Goal: Task Accomplishment & Management: Manage account settings

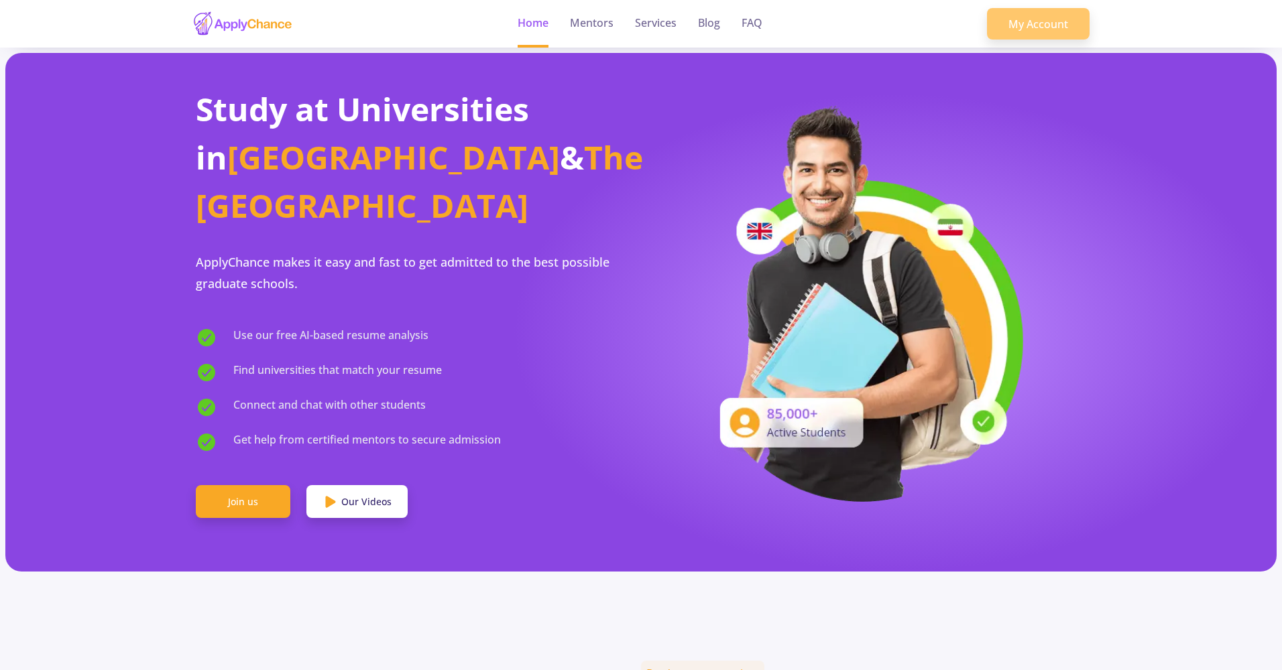
click at [1042, 12] on link "My Account" at bounding box center [1038, 24] width 103 height 32
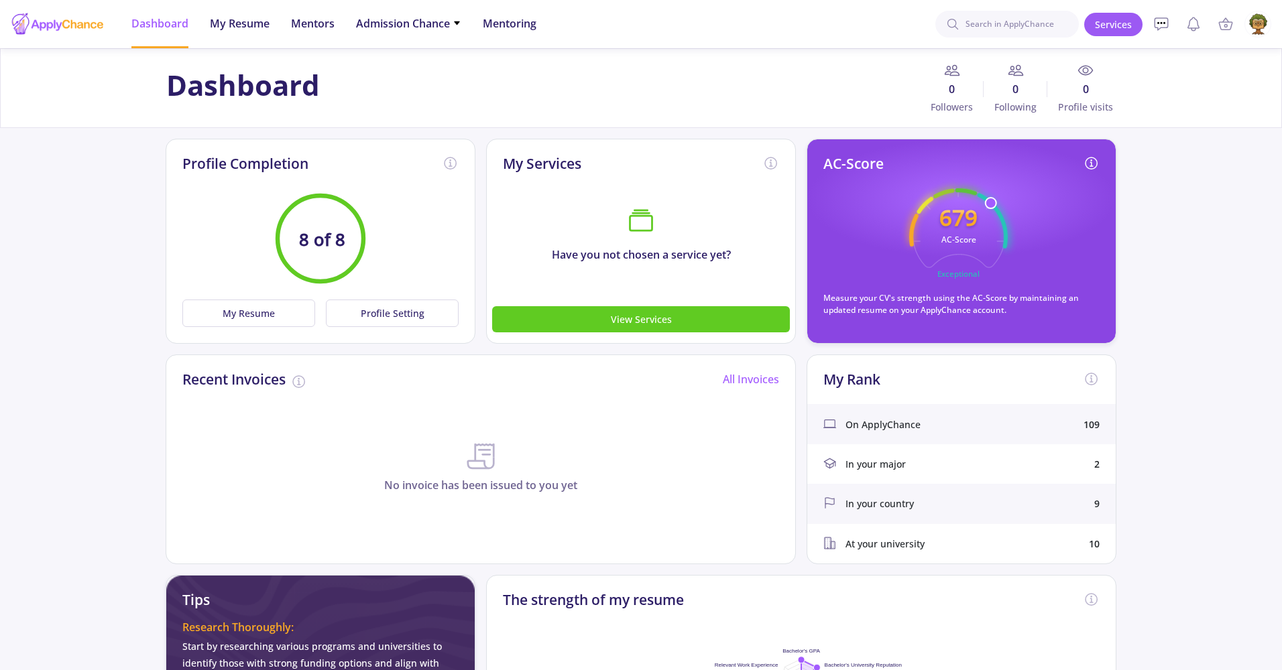
click at [1261, 32] on img at bounding box center [1258, 24] width 26 height 26
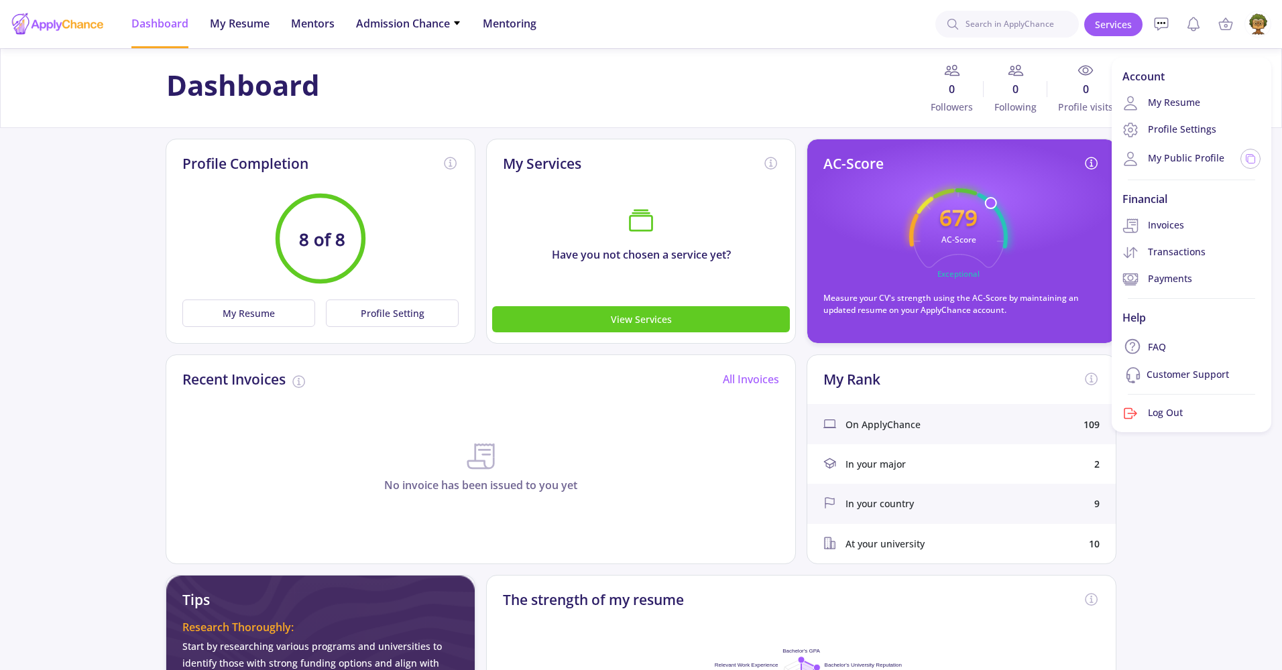
click at [1256, 27] on img at bounding box center [1258, 24] width 26 height 26
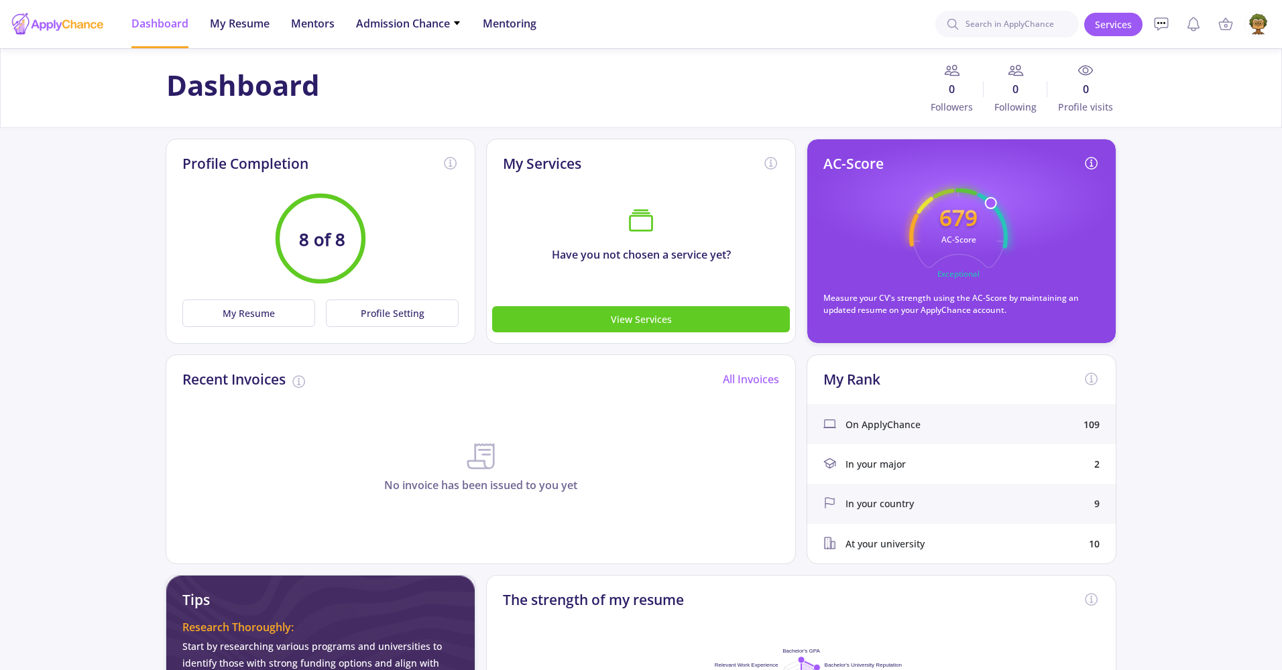
click at [1256, 27] on img at bounding box center [1258, 24] width 26 height 26
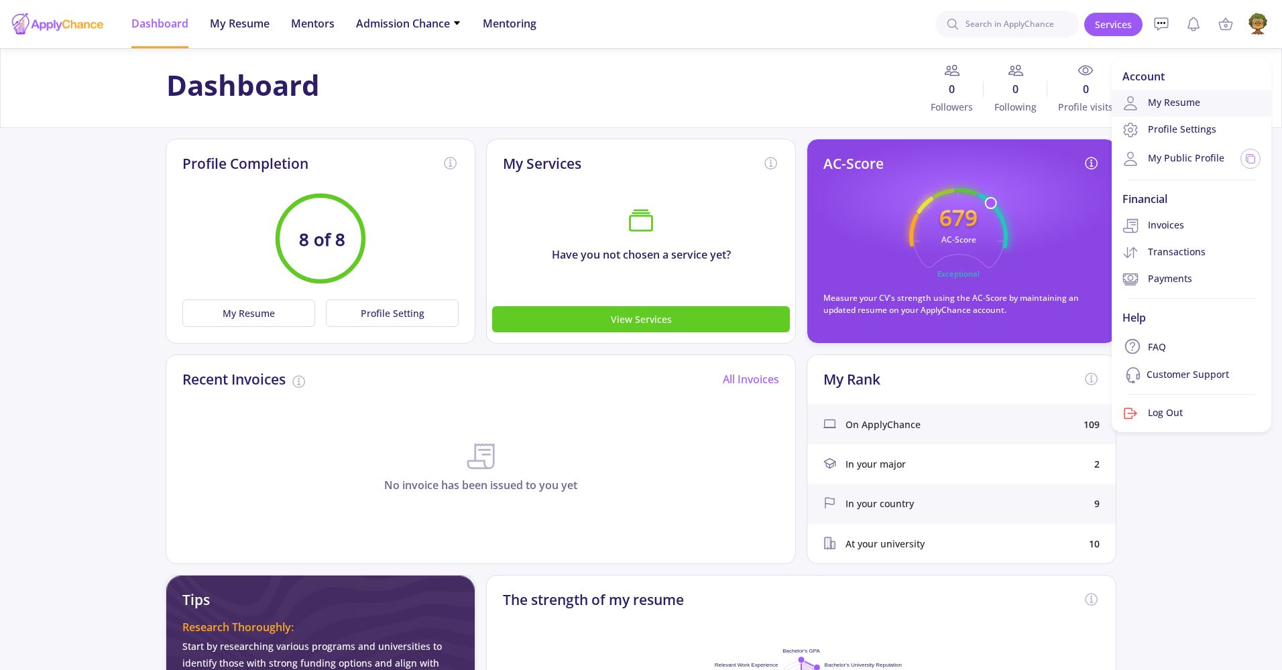
click at [1183, 109] on link "My Resume" at bounding box center [1192, 103] width 160 height 27
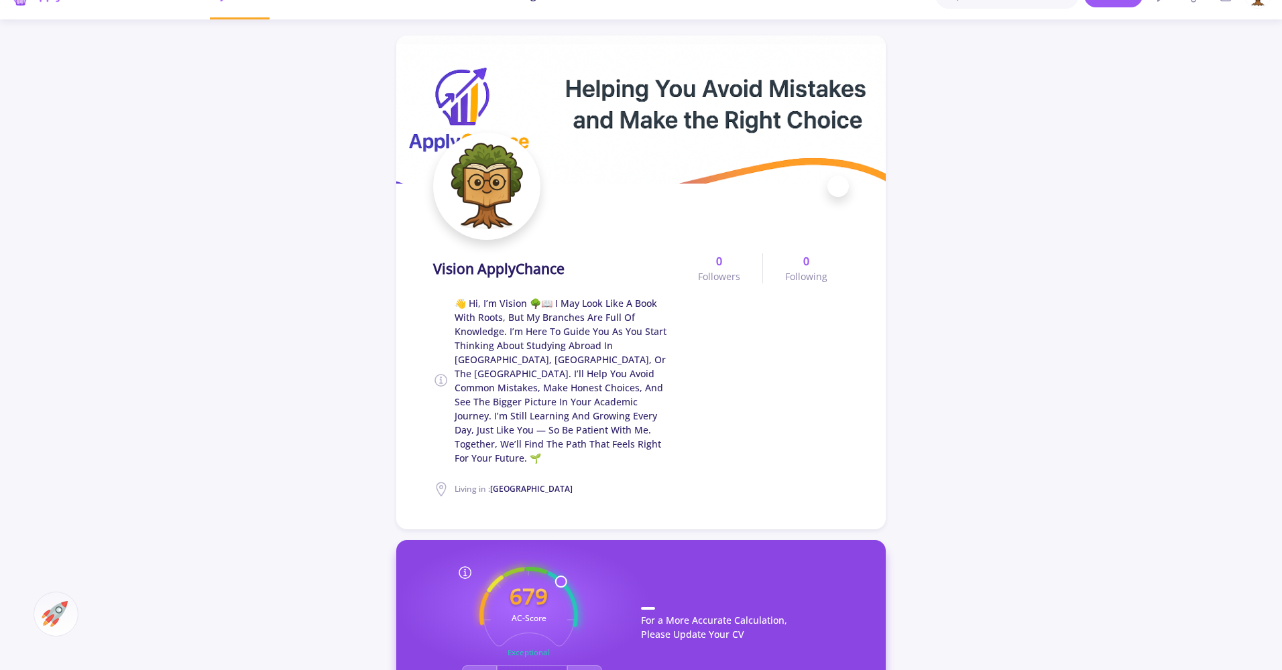
scroll to position [37, 0]
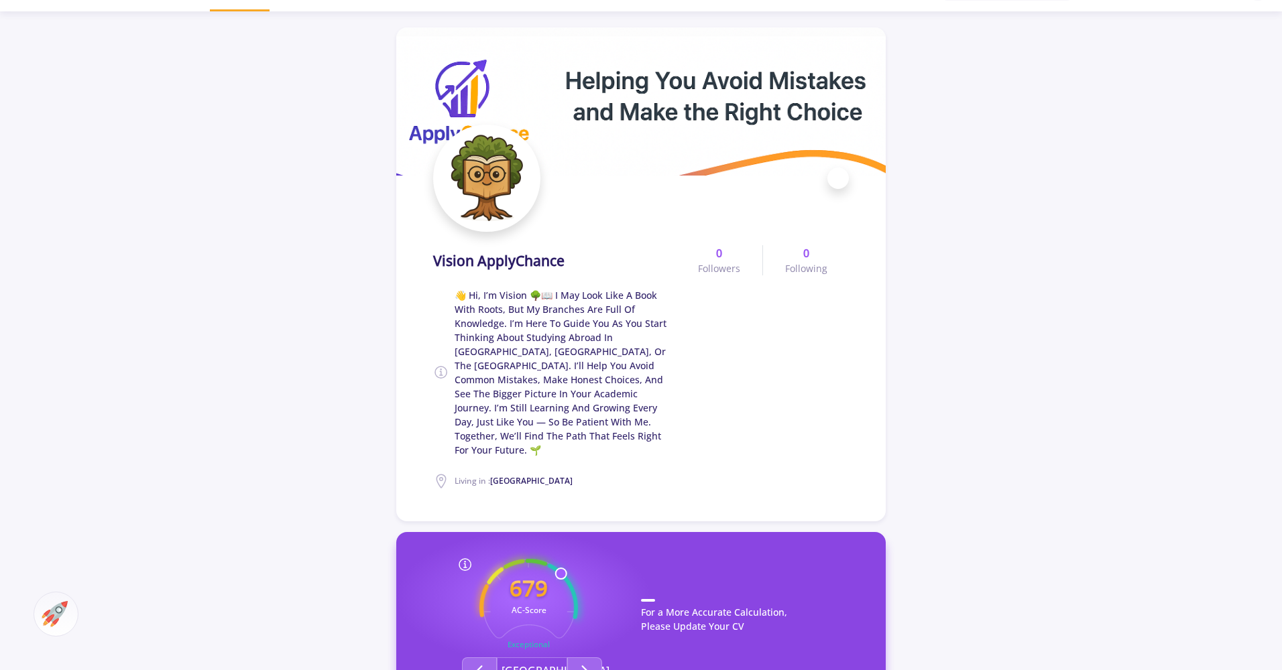
click at [461, 351] on span "👋 Hi, I’m Vision 🌳📖 I may look like a book with roots, but my branches are full…" at bounding box center [565, 372] width 221 height 169
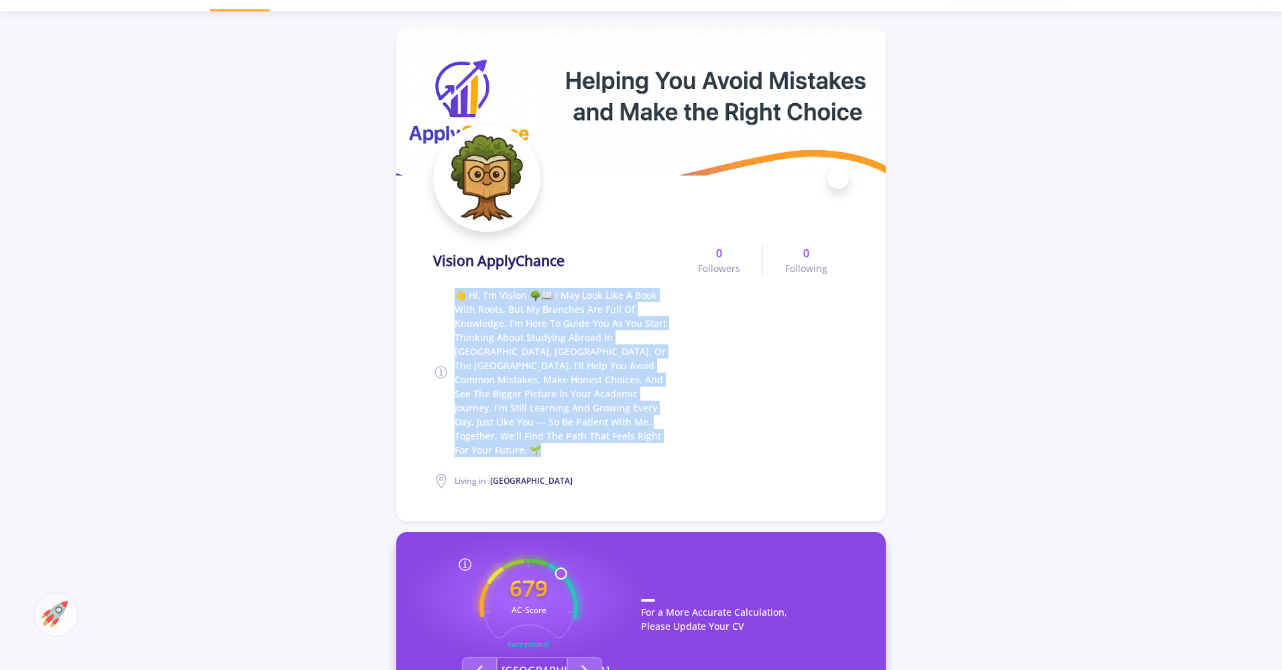
click at [461, 351] on span "👋 Hi, I’m Vision 🌳📖 I may look like a book with roots, but my branches are full…" at bounding box center [565, 372] width 221 height 169
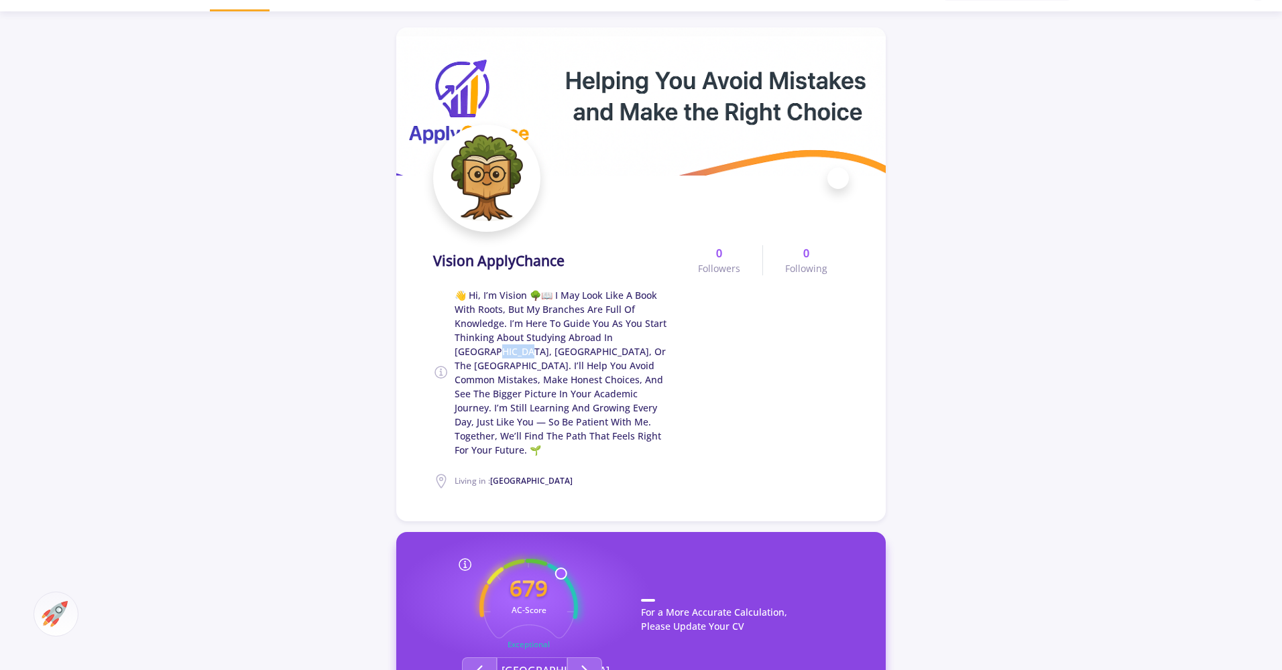
click at [461, 351] on span "👋 Hi, I’m Vision 🌳📖 I may look like a book with roots, but my branches are full…" at bounding box center [565, 372] width 221 height 169
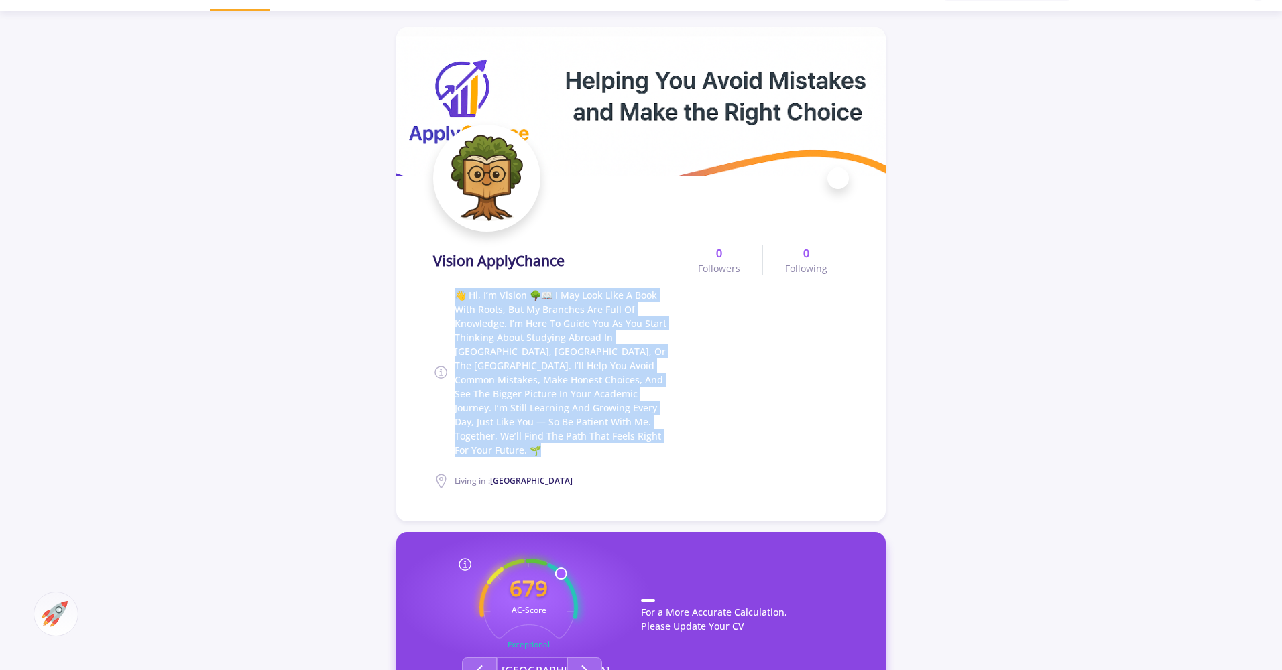
click at [461, 351] on span "👋 Hi, I’m Vision 🌳📖 I may look like a book with roots, but my branches are full…" at bounding box center [565, 372] width 221 height 169
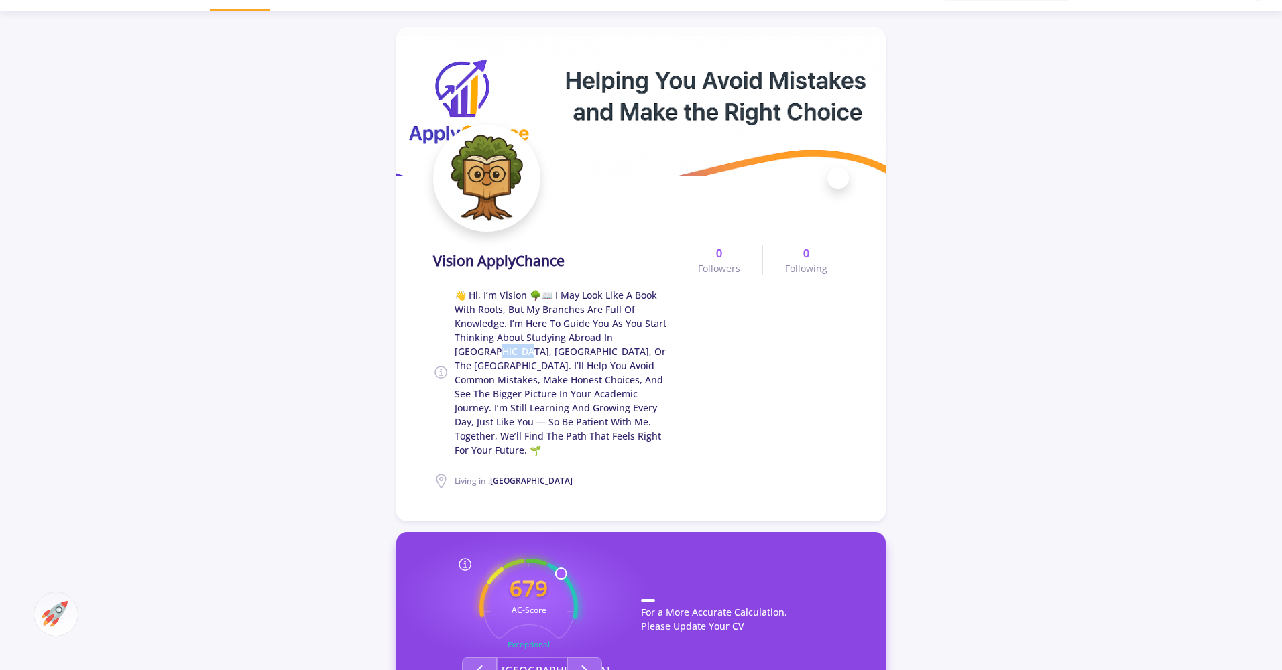
click at [461, 351] on span "👋 Hi, I’m Vision 🌳📖 I may look like a book with roots, but my branches are full…" at bounding box center [565, 372] width 221 height 169
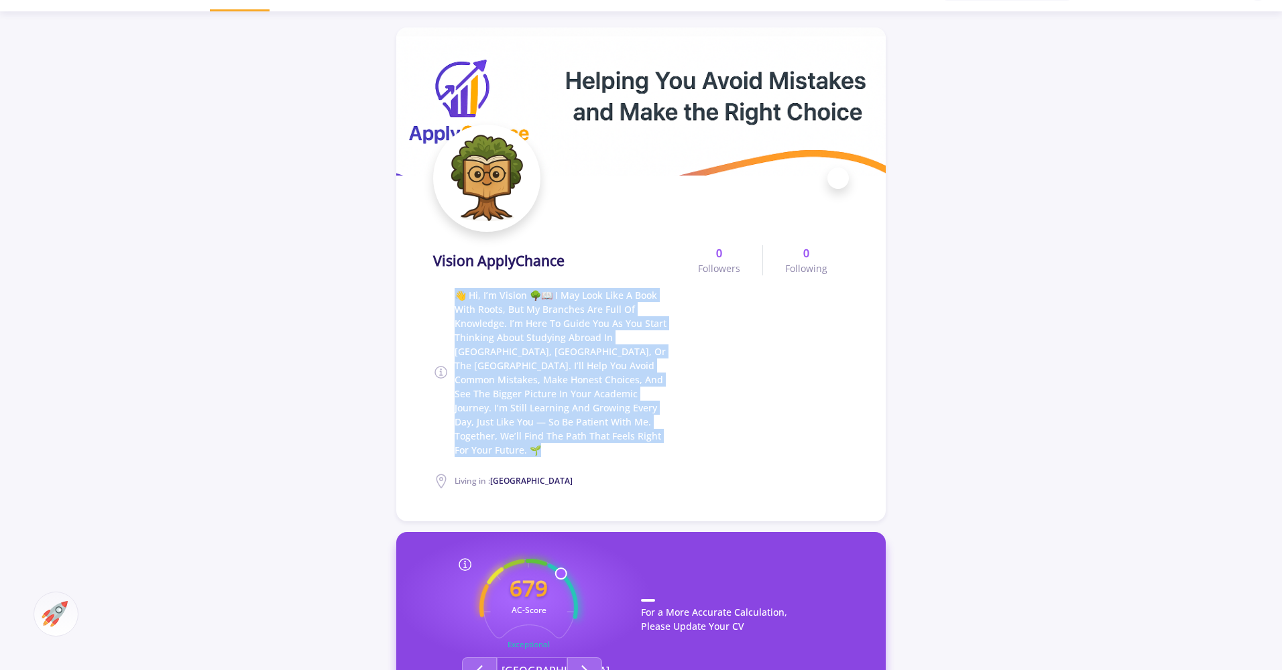
click at [461, 351] on span "👋 Hi, I’m Vision 🌳📖 I may look like a book with roots, but my branches are full…" at bounding box center [565, 372] width 221 height 169
click at [516, 343] on span "👋 Hi, I’m Vision 🌳📖 I may look like a book with roots, but my branches are full…" at bounding box center [565, 372] width 221 height 169
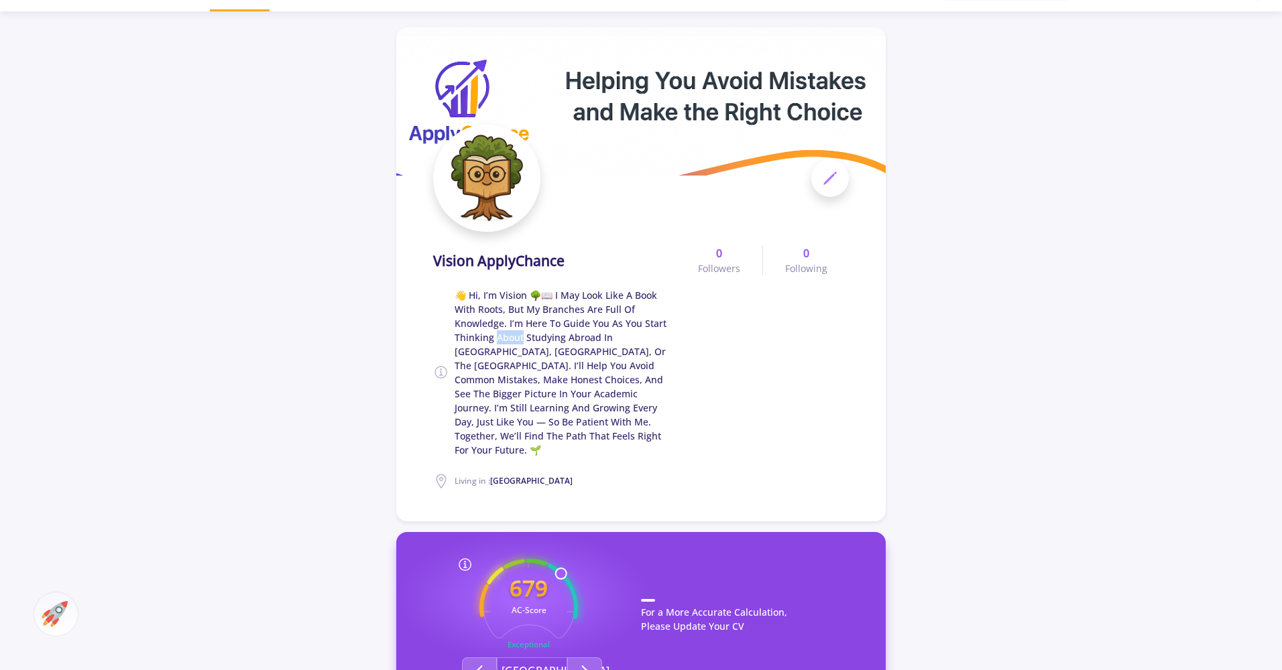
click at [516, 343] on span "👋 Hi, I’m Vision 🌳📖 I may look like a book with roots, but my branches are full…" at bounding box center [565, 372] width 221 height 169
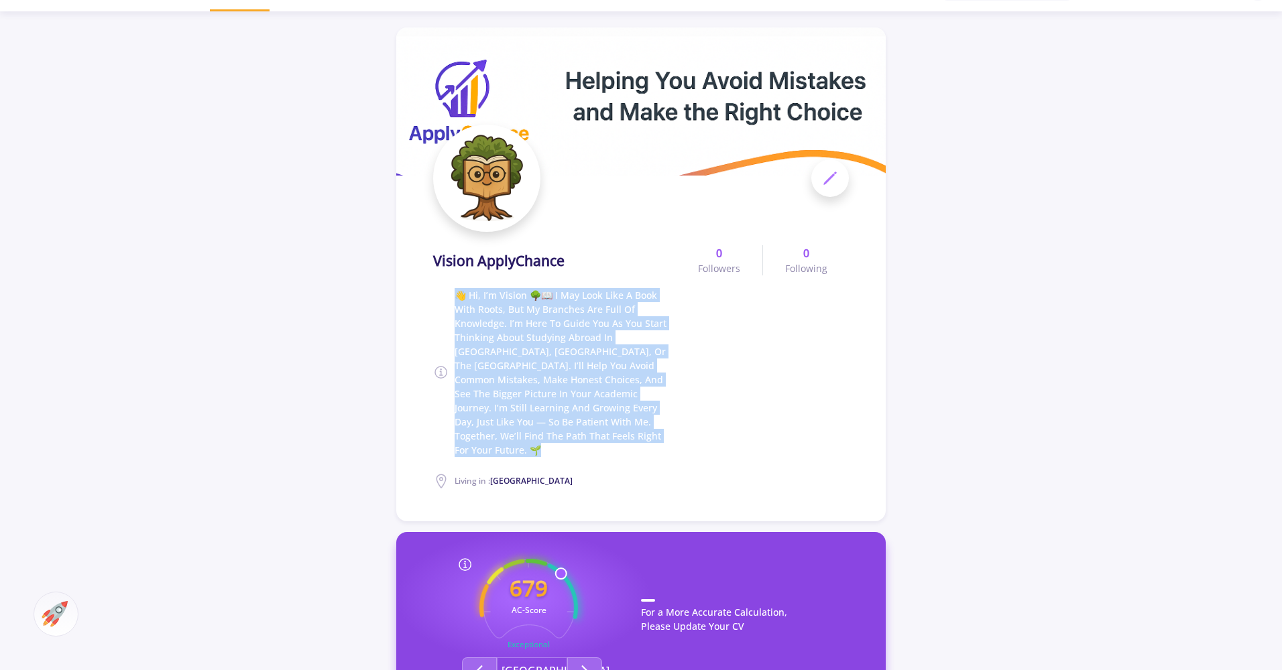
click at [516, 343] on span "👋 Hi, I’m Vision 🌳📖 I may look like a book with roots, but my branches are full…" at bounding box center [565, 372] width 221 height 169
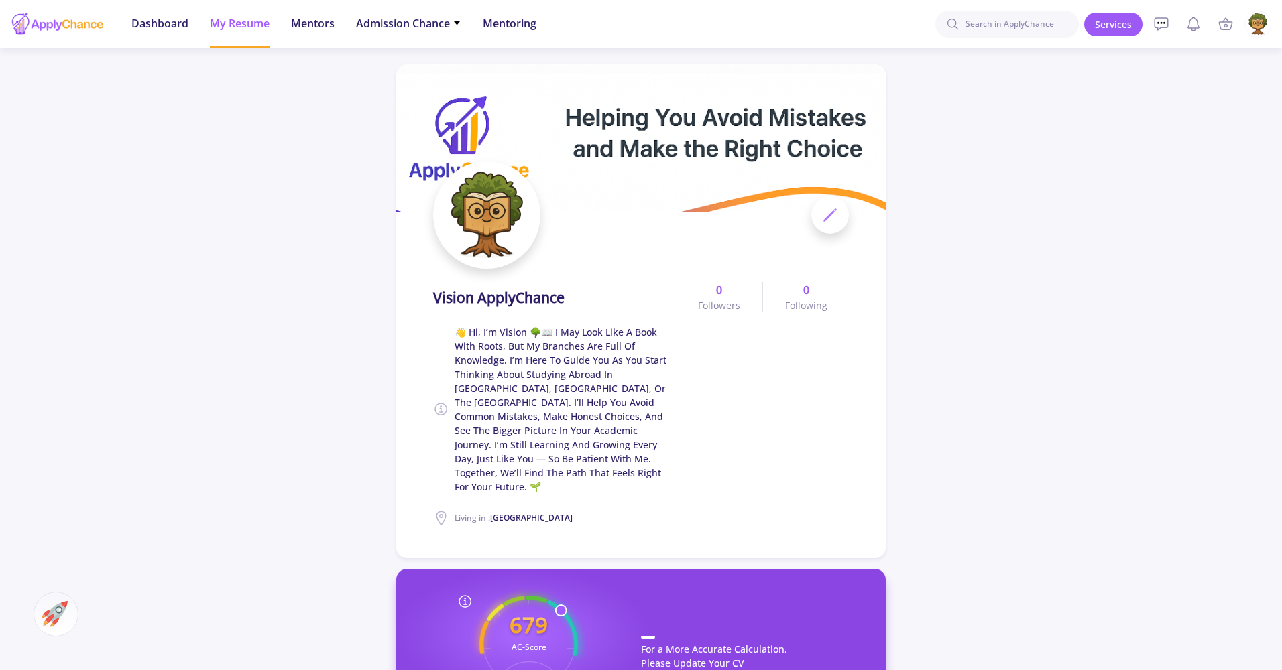
scroll to position [0, 0]
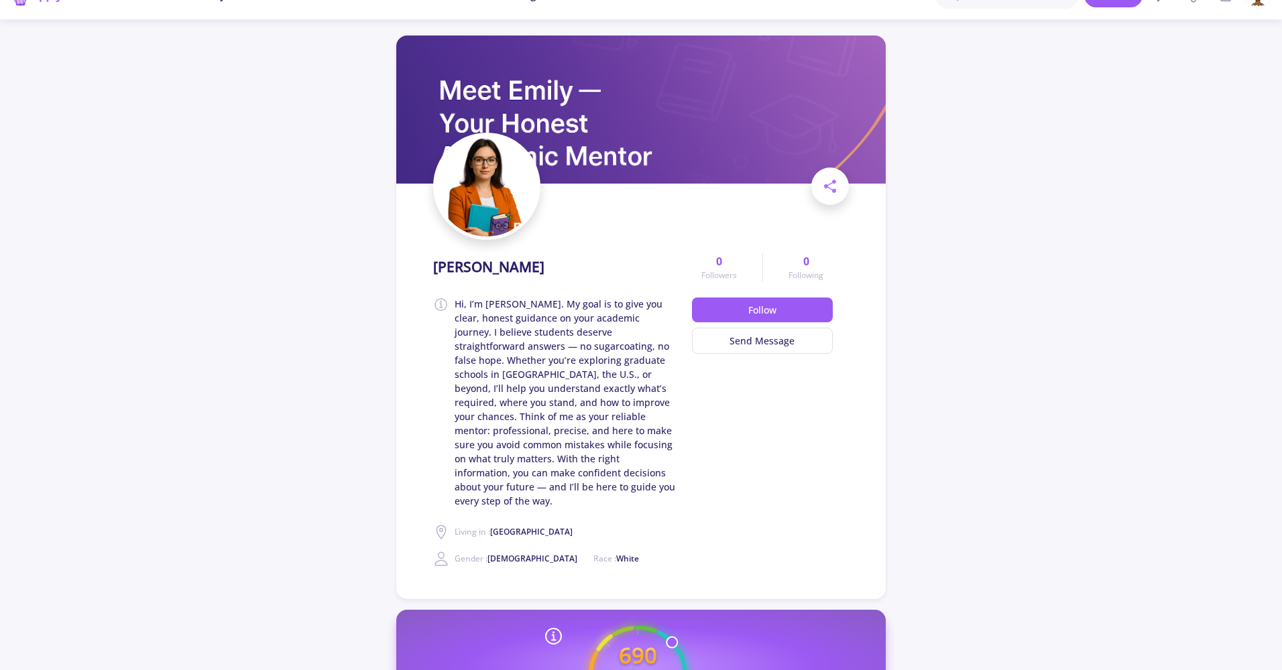
scroll to position [31, 0]
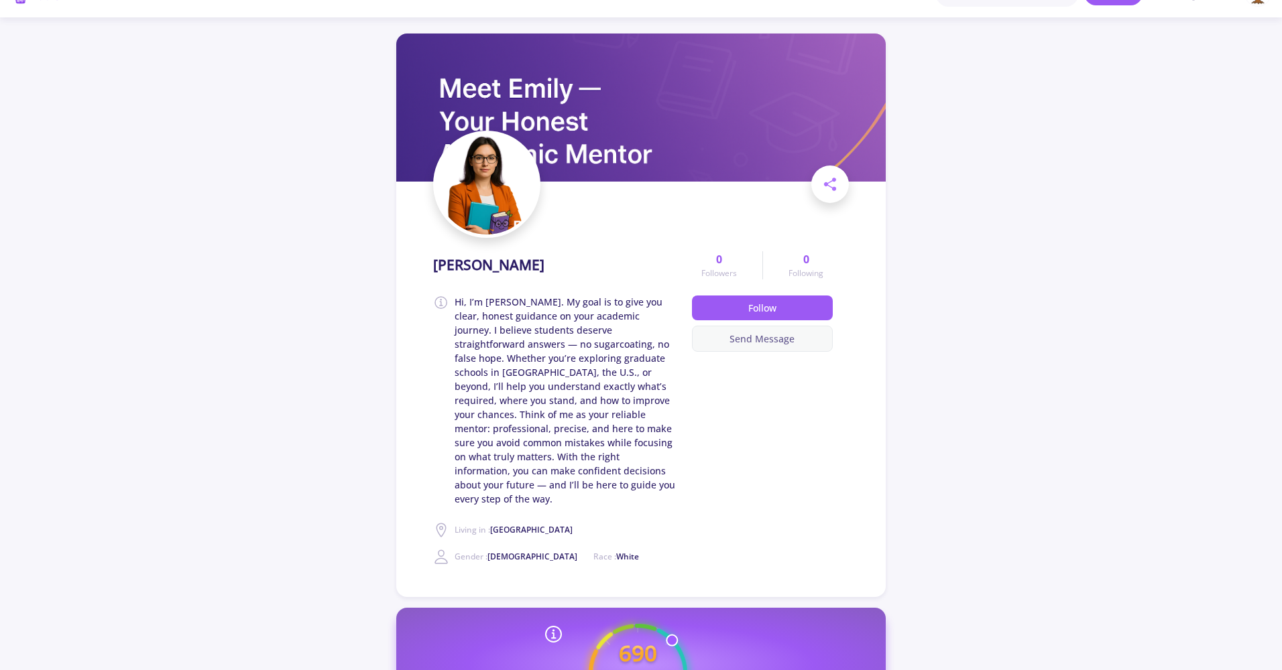
click at [721, 339] on button "Send Message" at bounding box center [762, 339] width 141 height 26
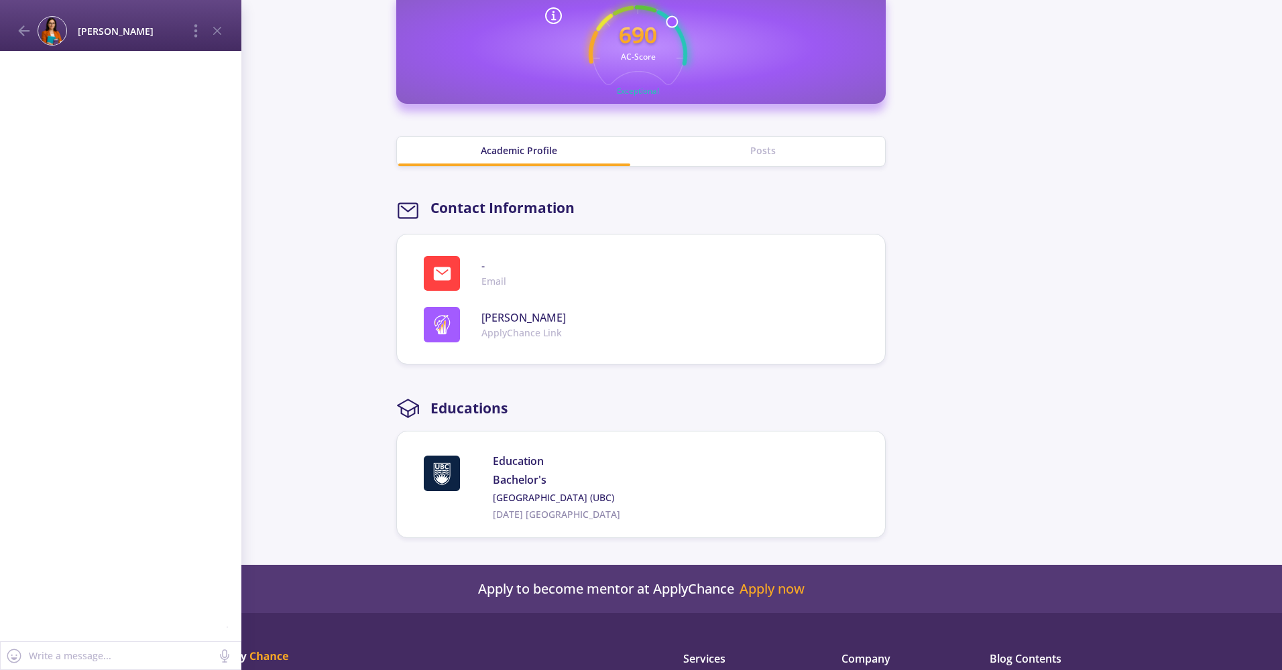
scroll to position [819, 0]
